Goal: Transaction & Acquisition: Book appointment/travel/reservation

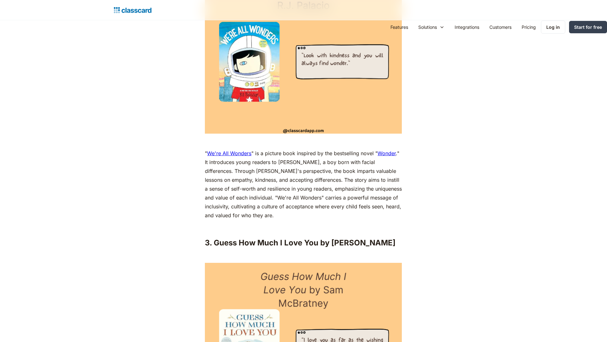
scroll to position [1253, 0]
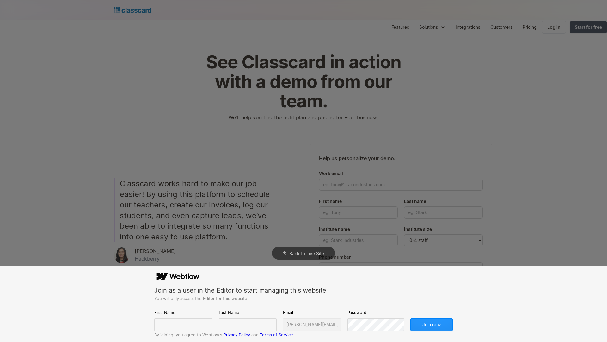
scroll to position [294, 0]
